Goal: Task Accomplishment & Management: Use online tool/utility

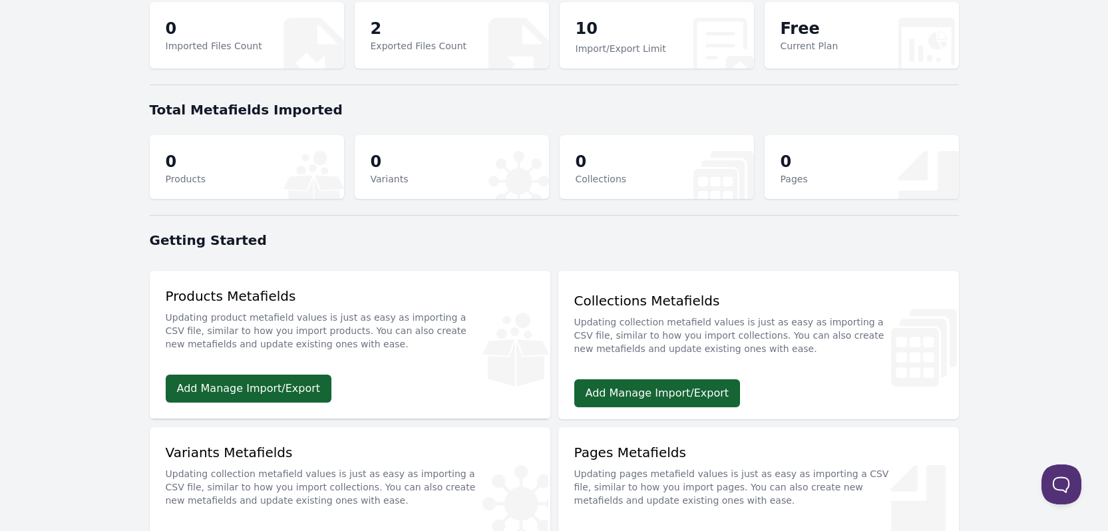
scroll to position [398, 0]
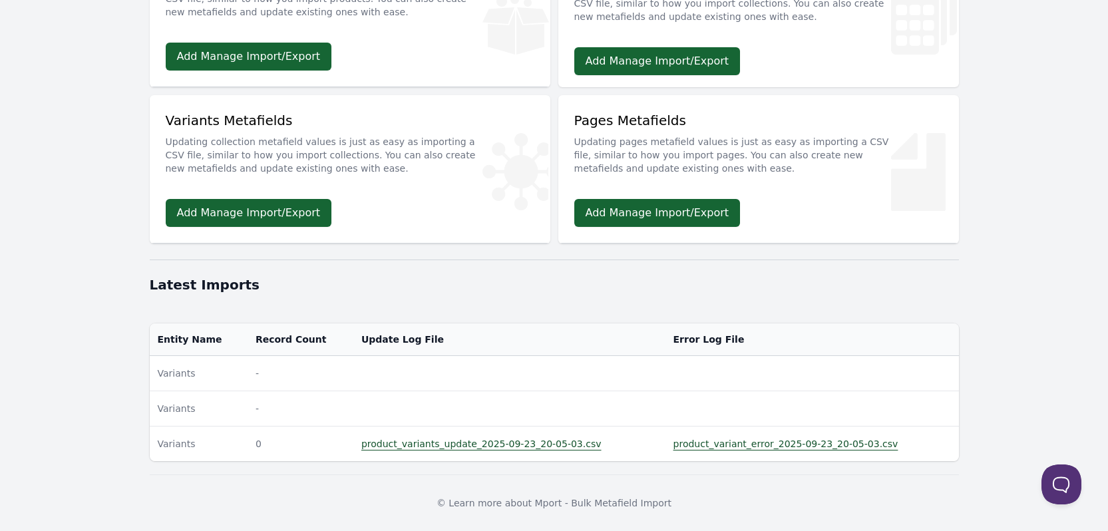
click at [710, 444] on link "product_variant_error_2025-09-23_20-05-03.csv" at bounding box center [785, 443] width 225 height 11
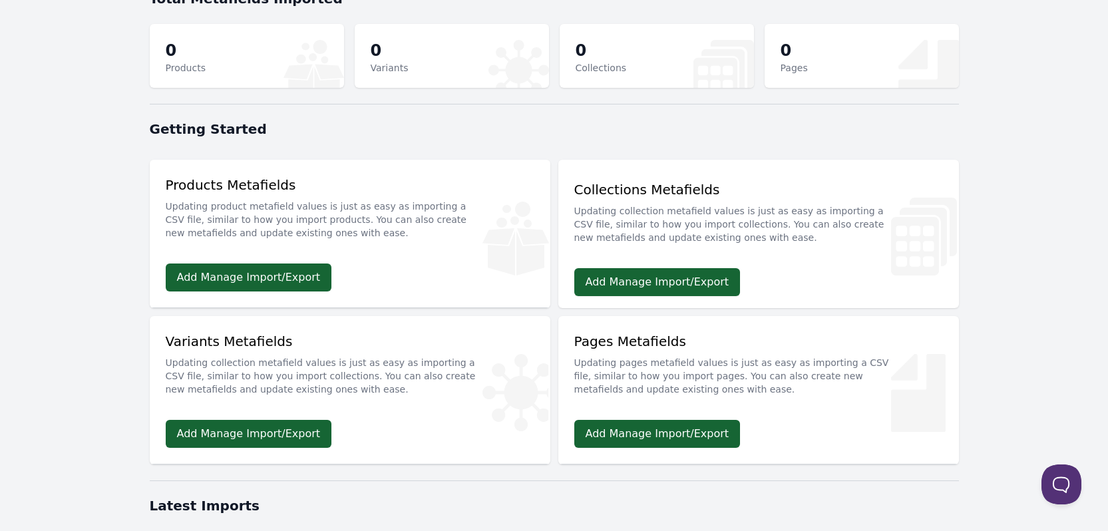
scroll to position [0, 0]
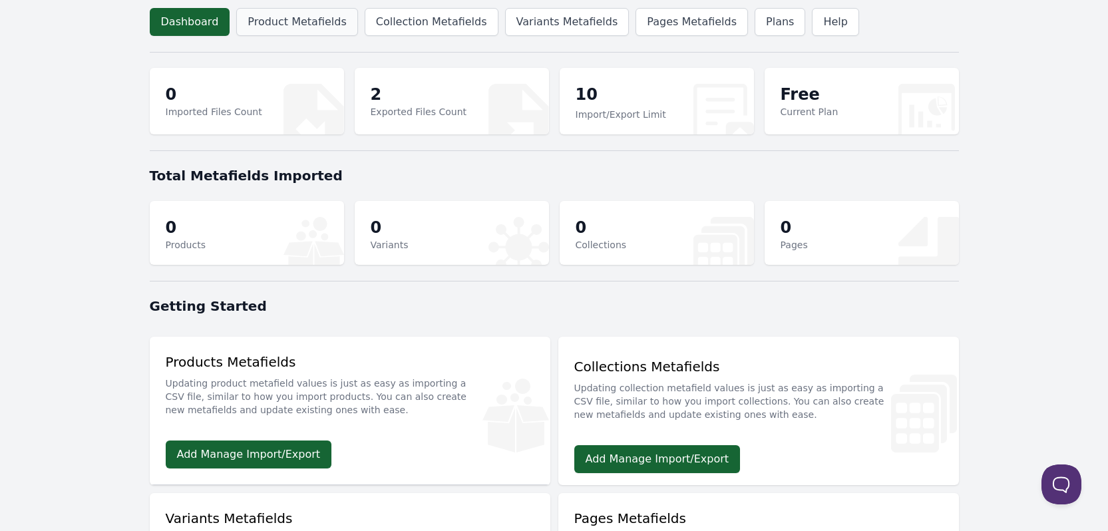
click at [293, 22] on link "Product Metafields" at bounding box center [296, 22] width 121 height 28
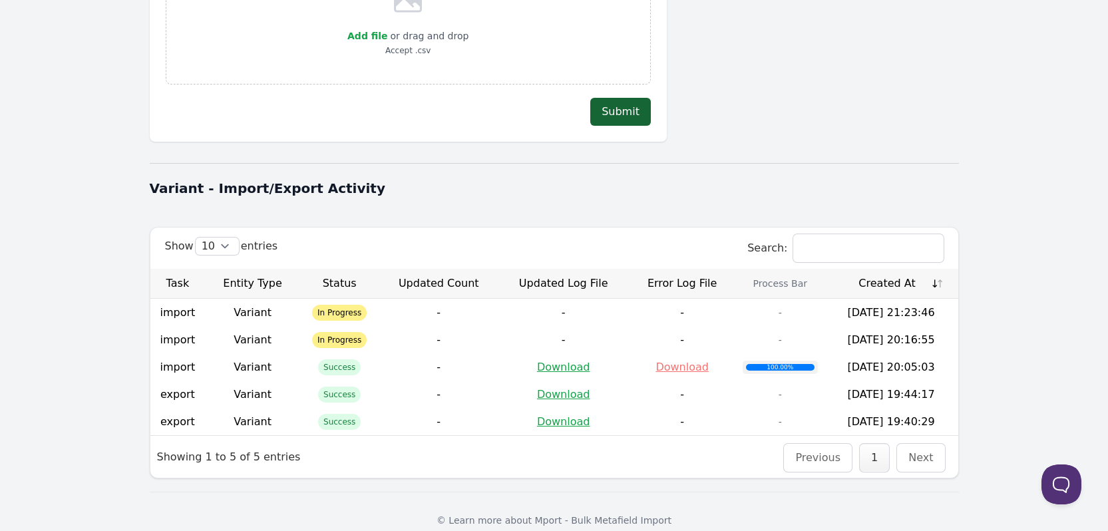
scroll to position [333, 0]
click at [683, 360] on link "Download" at bounding box center [681, 366] width 53 height 13
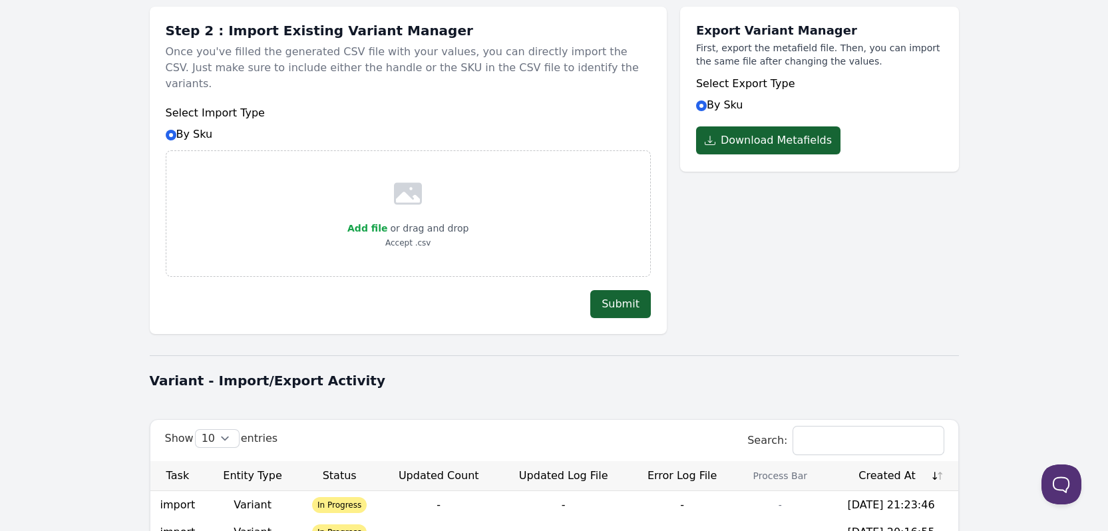
scroll to position [0, 0]
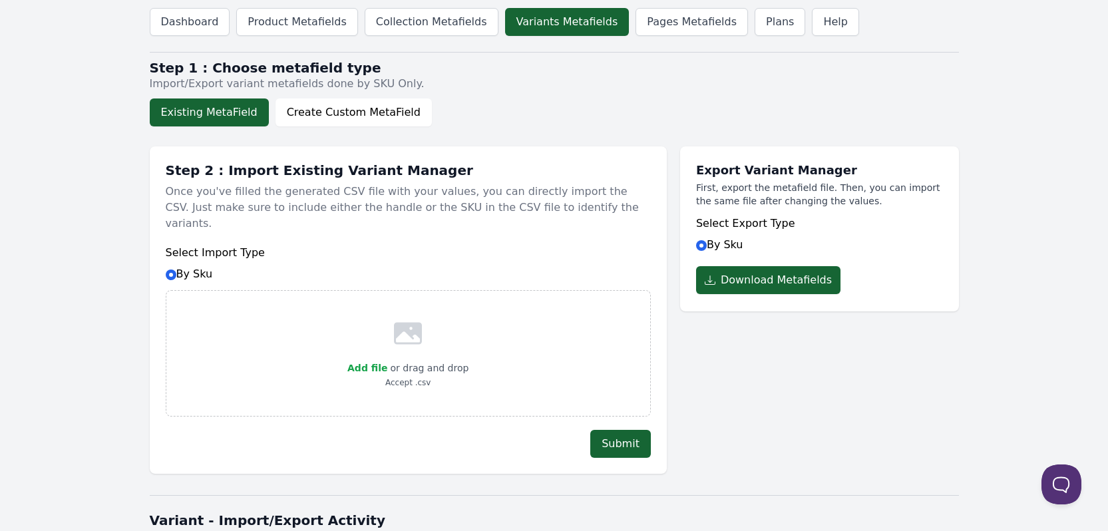
click at [201, 258] on div "Select Import Type By Sku" at bounding box center [408, 263] width 485 height 37
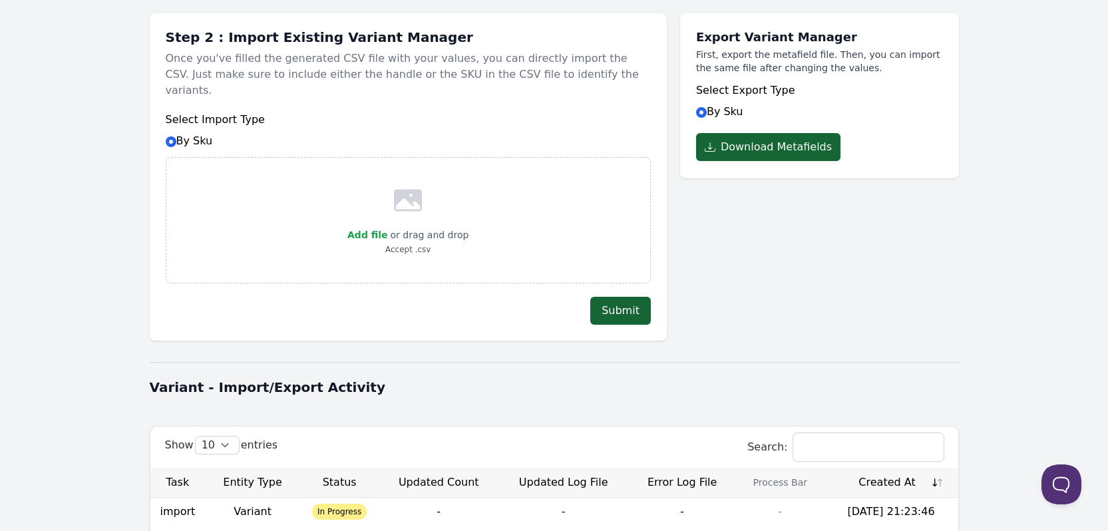
click at [205, 128] on div "Select Import Type By Sku" at bounding box center [408, 130] width 485 height 37
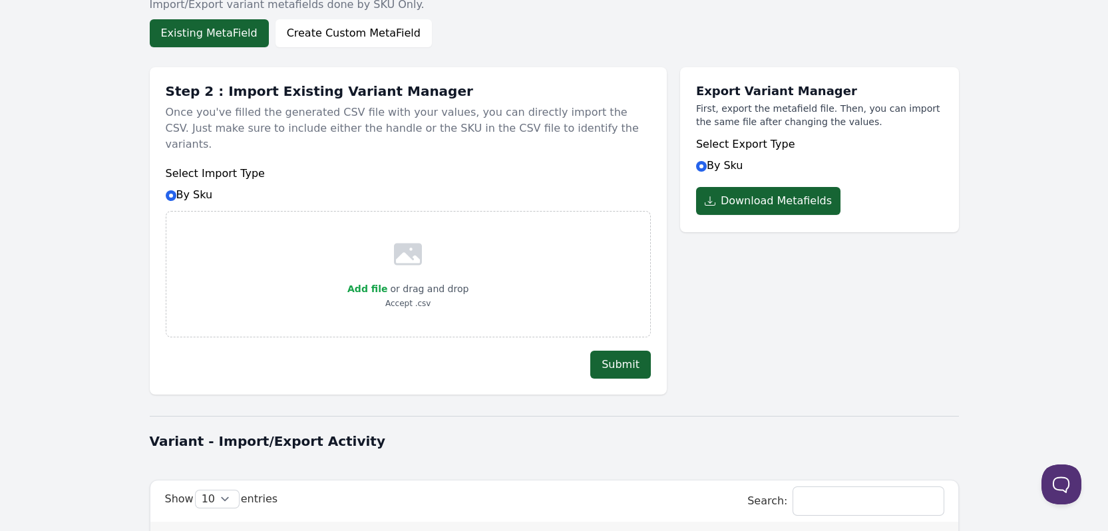
scroll to position [0, 0]
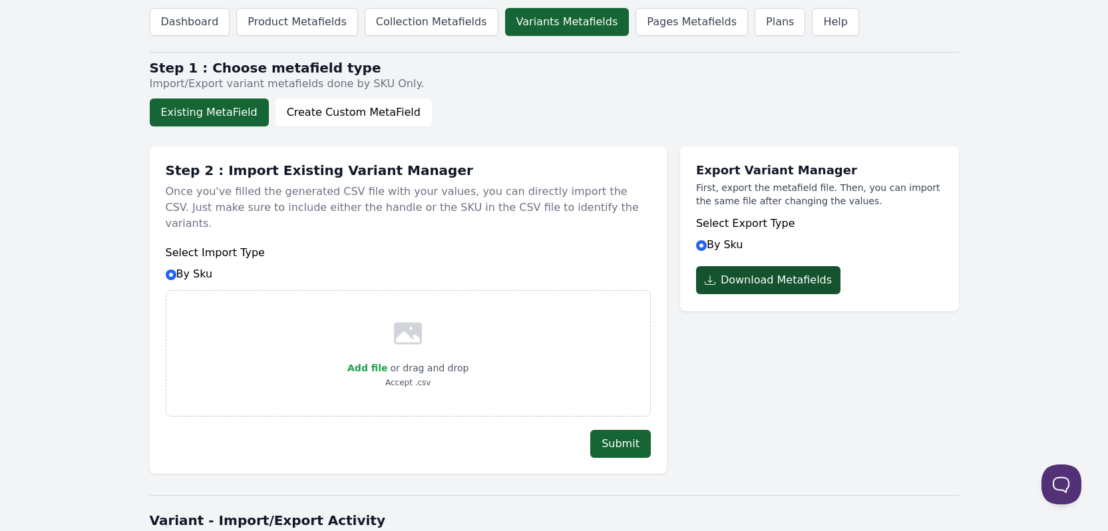
click at [777, 275] on button "Download Metafields" at bounding box center [768, 280] width 144 height 28
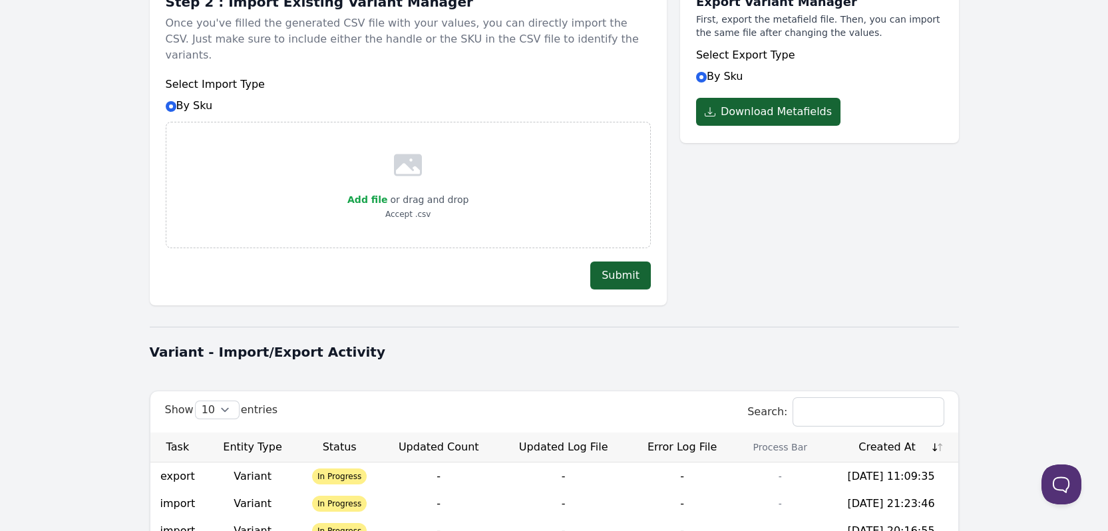
scroll to position [67, 0]
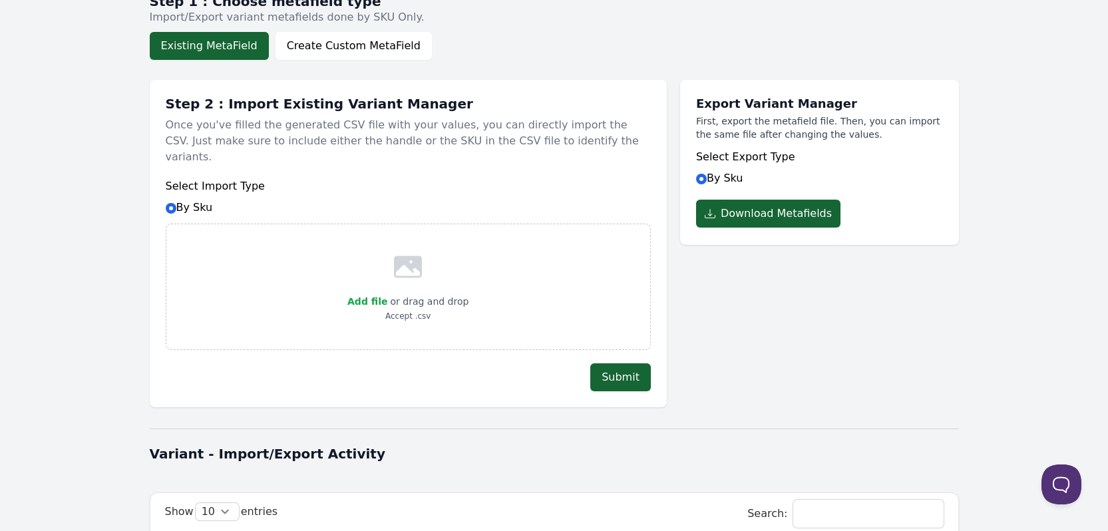
click at [202, 197] on div "Select Import Type By Sku" at bounding box center [408, 196] width 485 height 37
click at [784, 300] on div "Export Variant Manager First, export the metafield file. Then, you can import t…" at bounding box center [819, 237] width 279 height 341
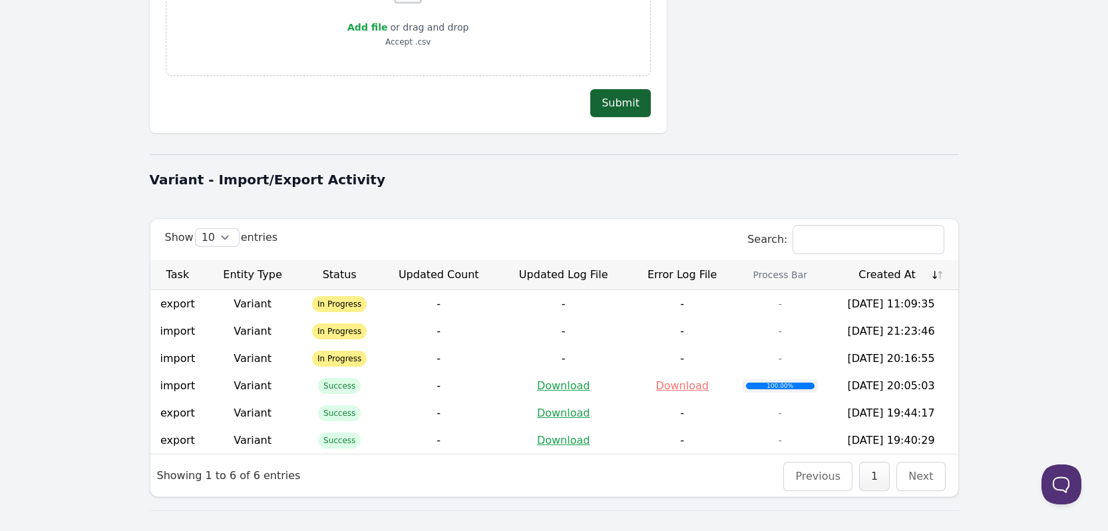
scroll to position [361, 0]
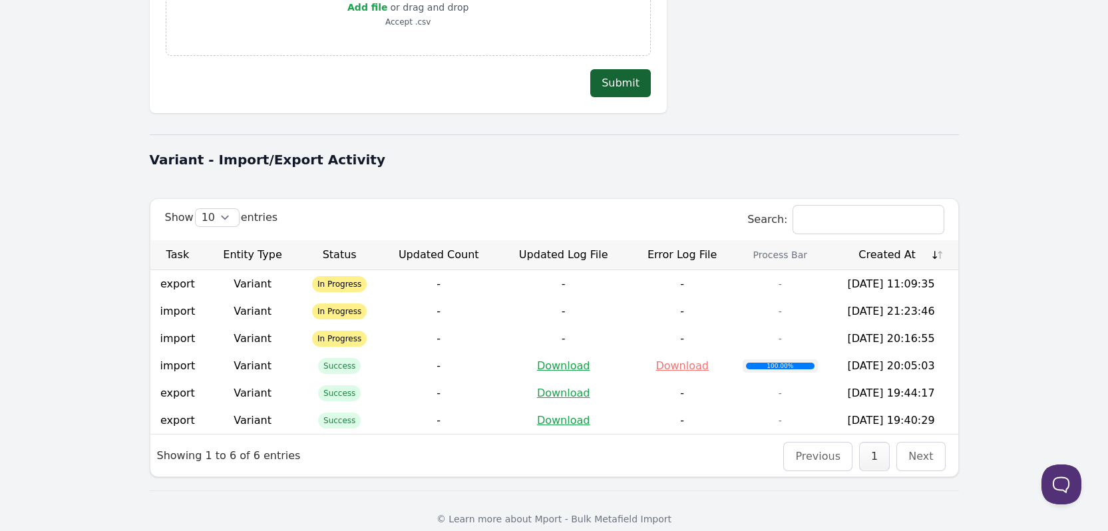
click at [930, 325] on td "[DATE] 20:16:55" at bounding box center [891, 338] width 134 height 27
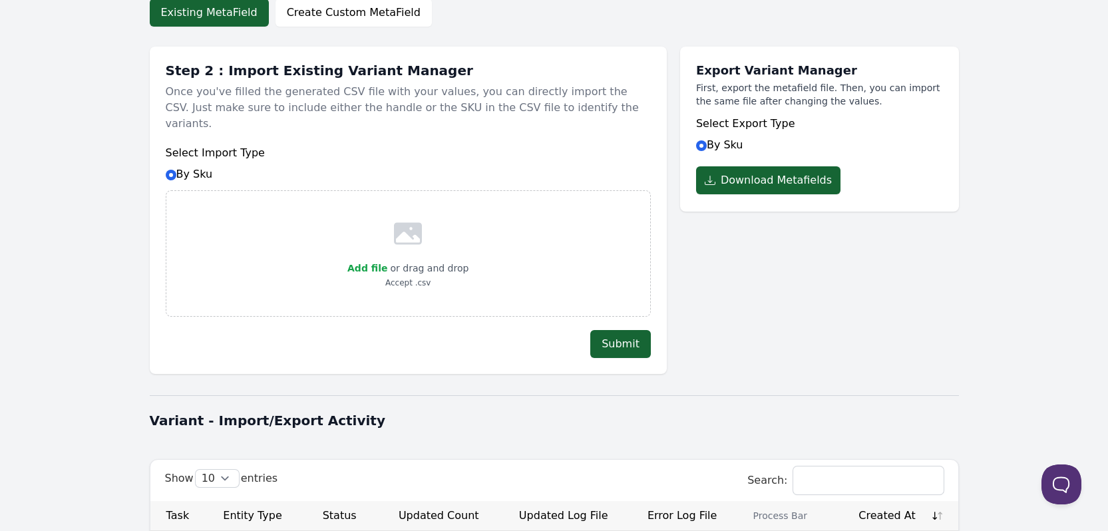
scroll to position [200, 0]
